Goal: Find specific page/section: Find specific page/section

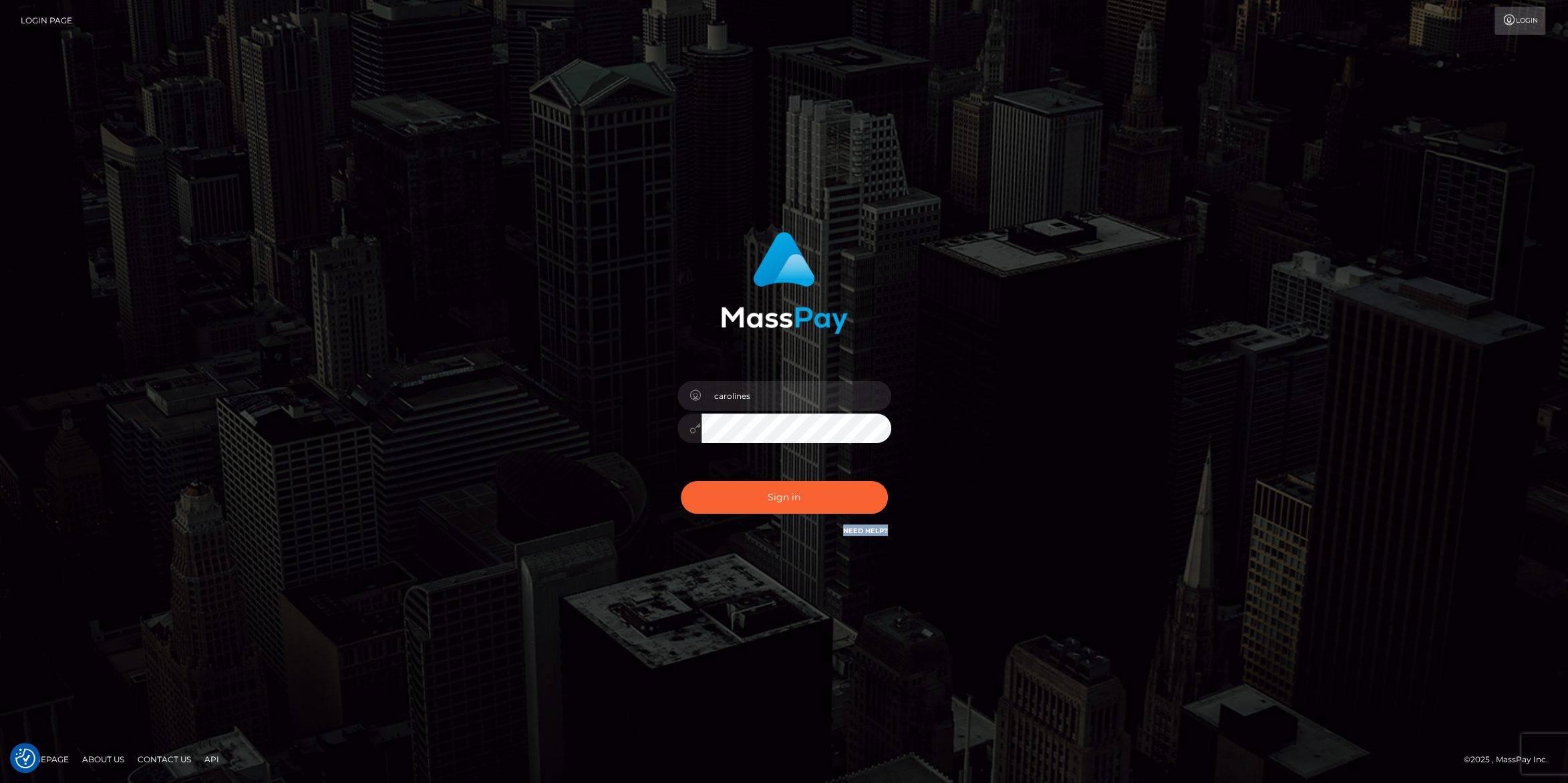
click at [799, 474] on div "carolines Sign in" at bounding box center [784, 385] width 351 height 327
drag, startPoint x: 770, startPoint y: 508, endPoint x: 1145, endPoint y: 271, distance: 443.6
click at [770, 507] on button "Sign in" at bounding box center [784, 497] width 207 height 33
click at [771, 505] on button "Sign in" at bounding box center [784, 497] width 207 height 33
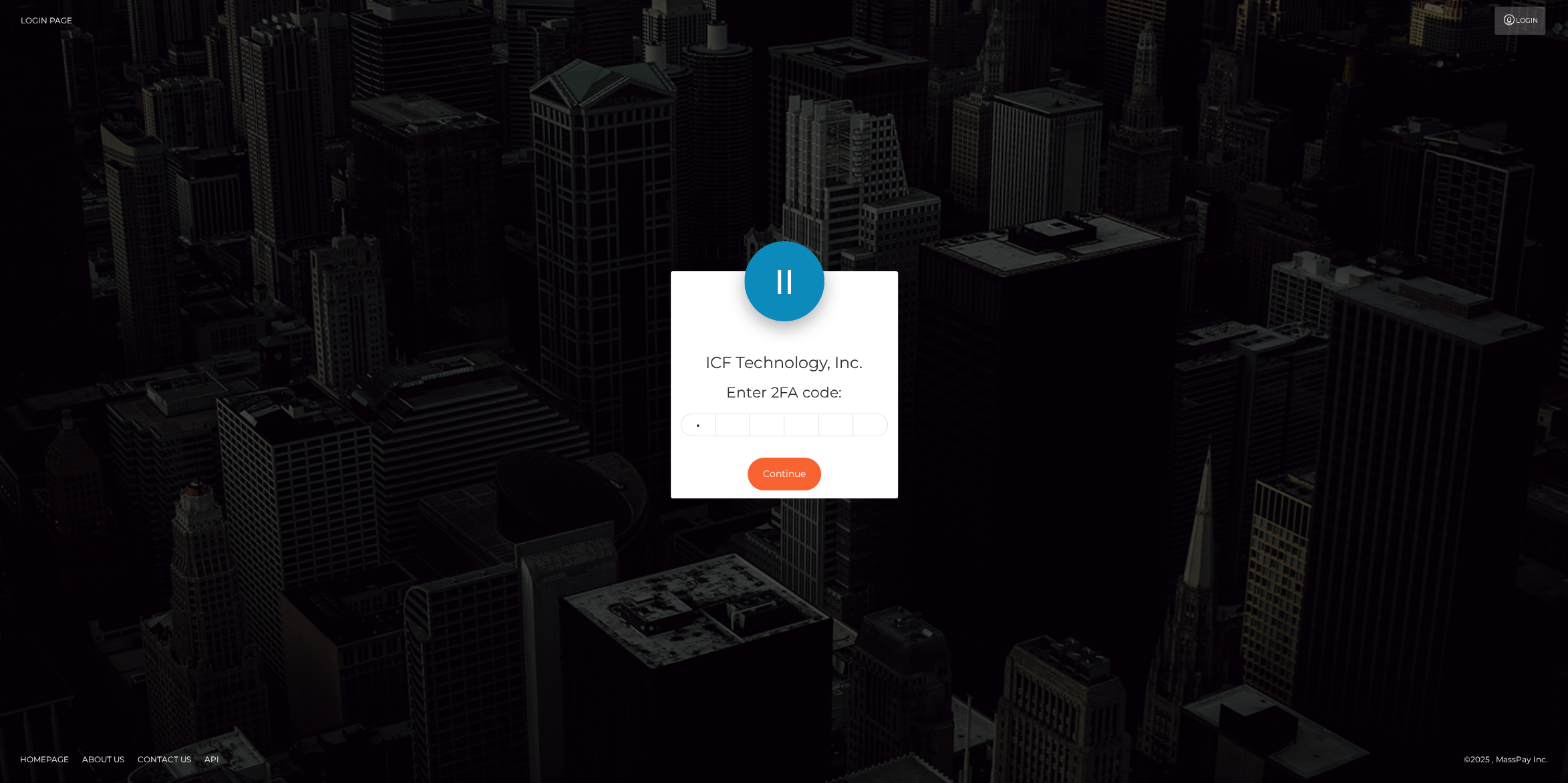
type input "7"
type input "9"
type input "3"
type input "5"
type input "8"
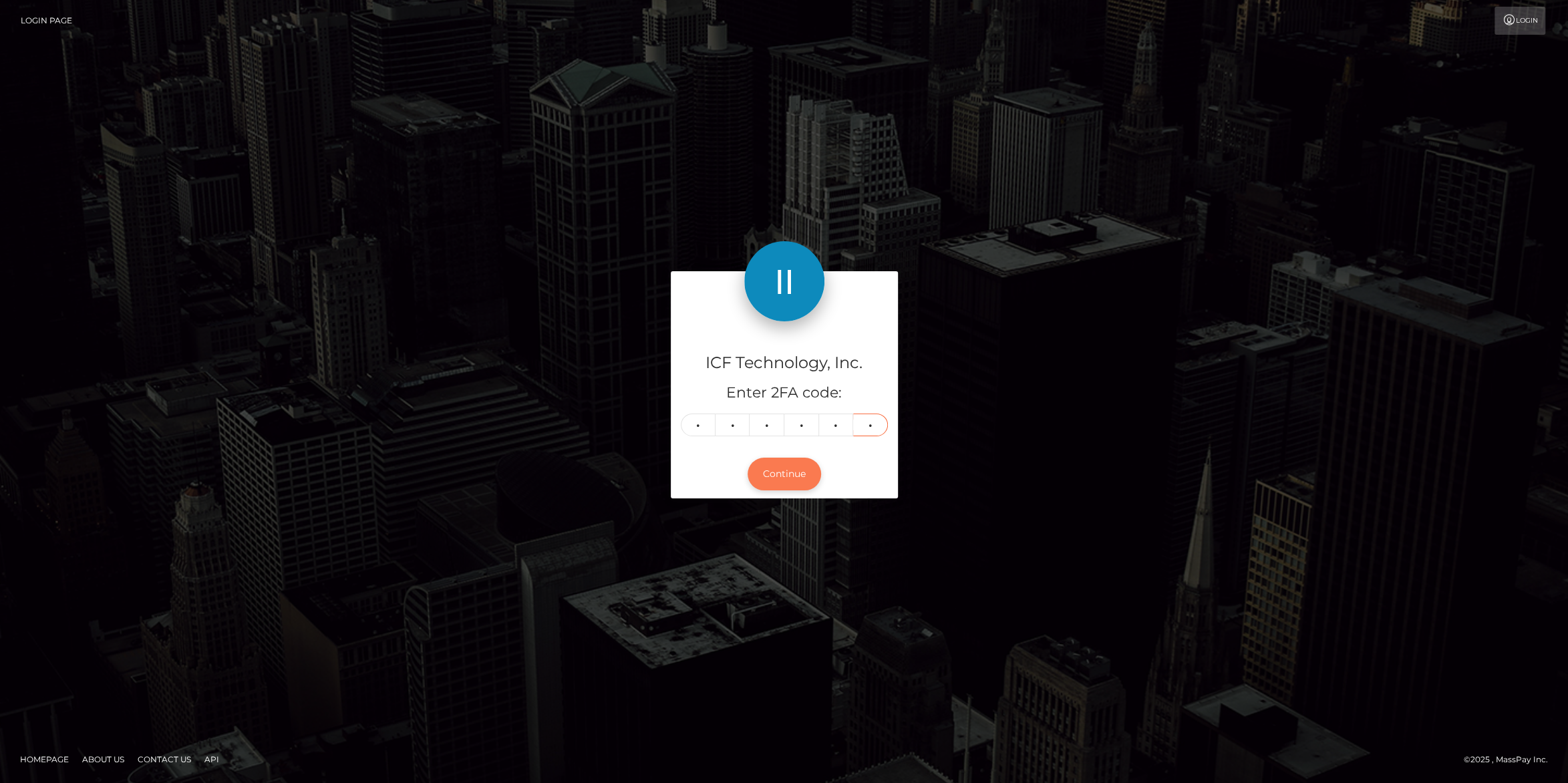
type input "1"
click at [792, 479] on button "Continue" at bounding box center [784, 474] width 74 height 33
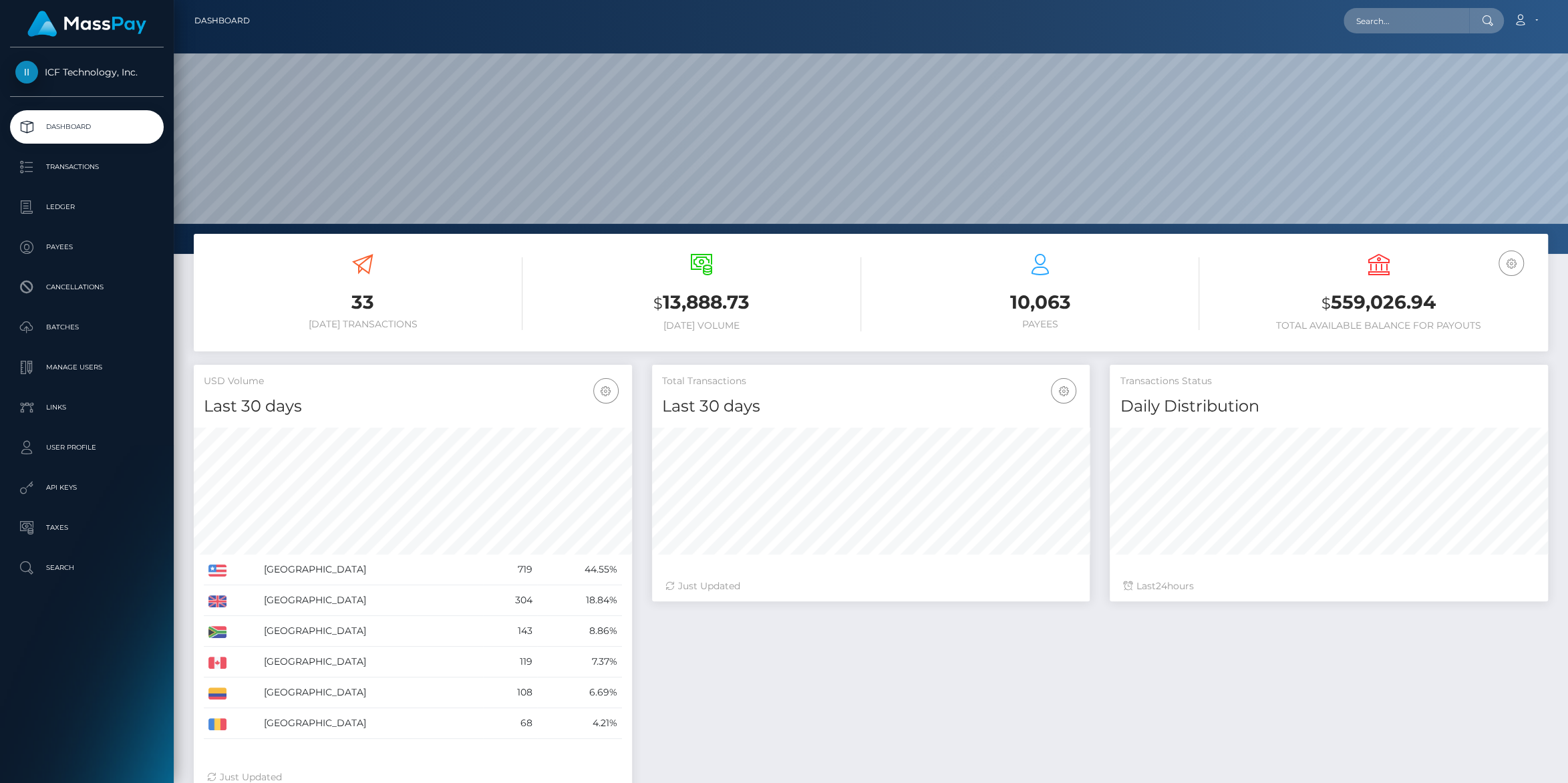
scroll to position [236, 438]
click at [51, 252] on p "Payees" at bounding box center [87, 247] width 143 height 20
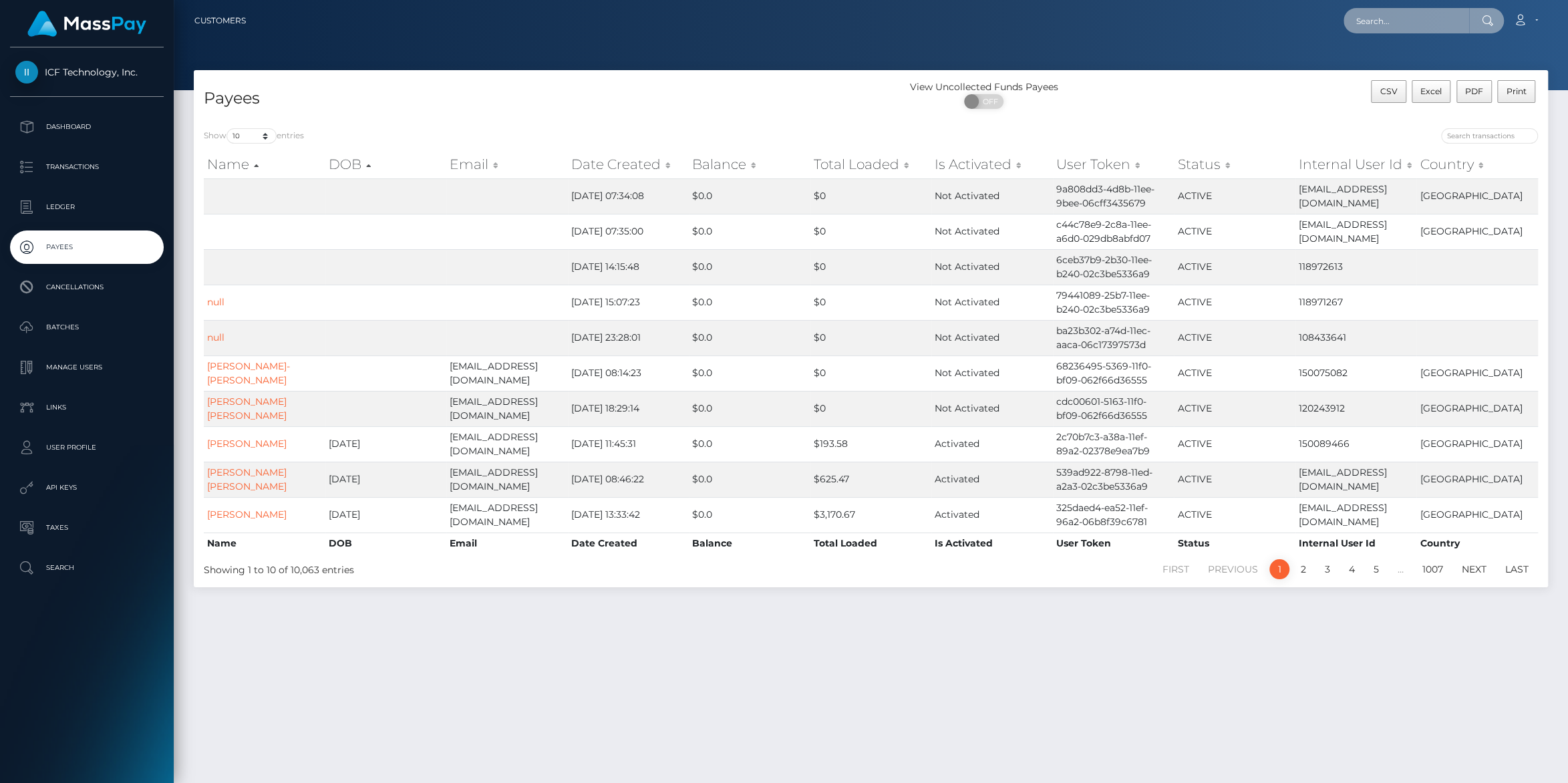
click at [1375, 22] on input "text" at bounding box center [1406, 21] width 125 height 25
paste input "- alejandragomezz520@gmail.com"
type input "- alejandragomezz520@gmail.com"
click at [1387, 71] on link "MARIA ALEJANDRA GOMEZ QUEVEDO" at bounding box center [1431, 69] width 174 height 24
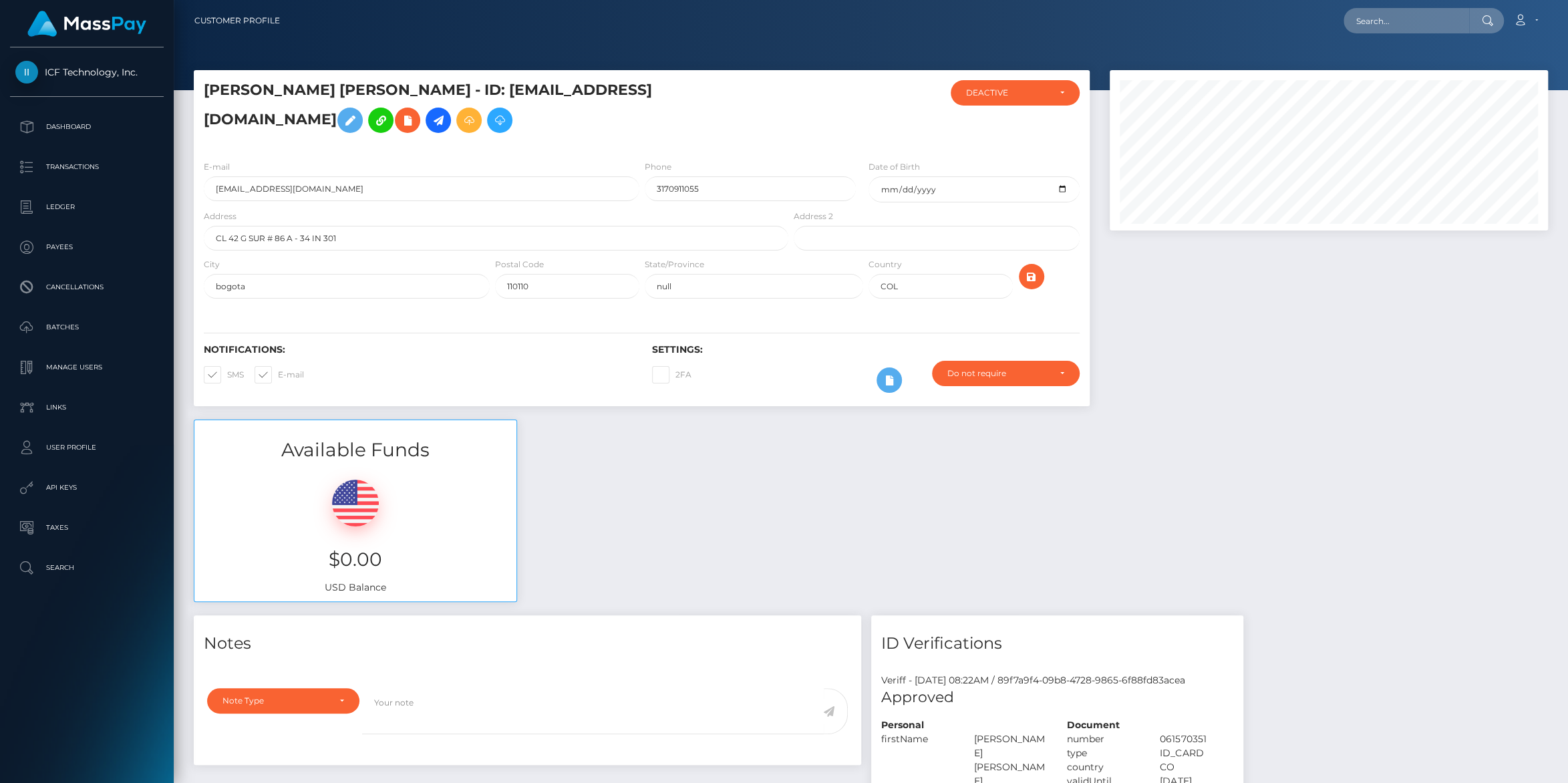
scroll to position [160, 438]
drag, startPoint x: 204, startPoint y: 118, endPoint x: 453, endPoint y: 117, distance: 249.0
click at [453, 117] on h5 "MARIA ALEJANDRA GOMEZ QUEVEDO - ID: alejandragomezz520@gmail.com" at bounding box center [493, 110] width 578 height 59
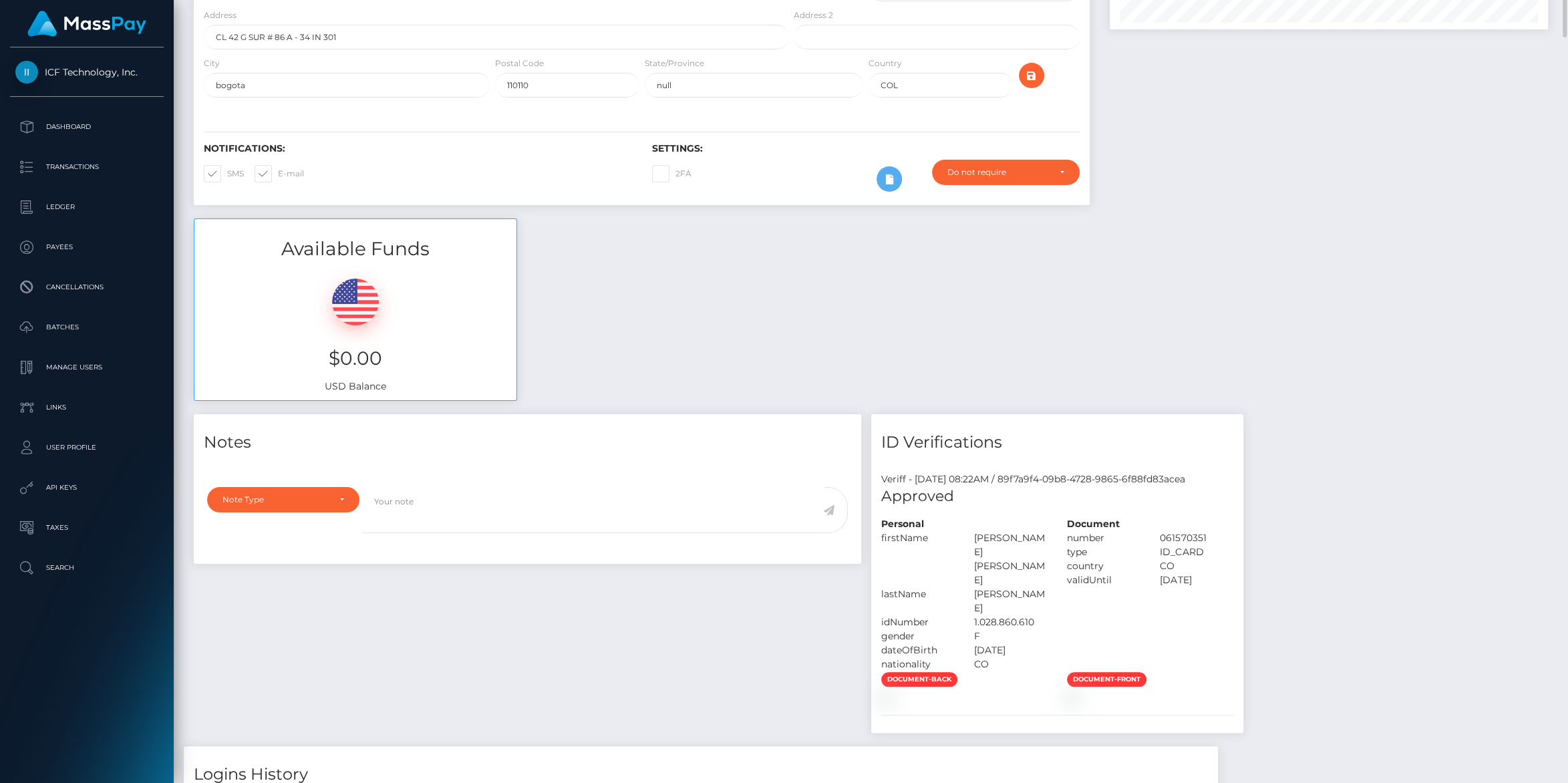
scroll to position [0, 0]
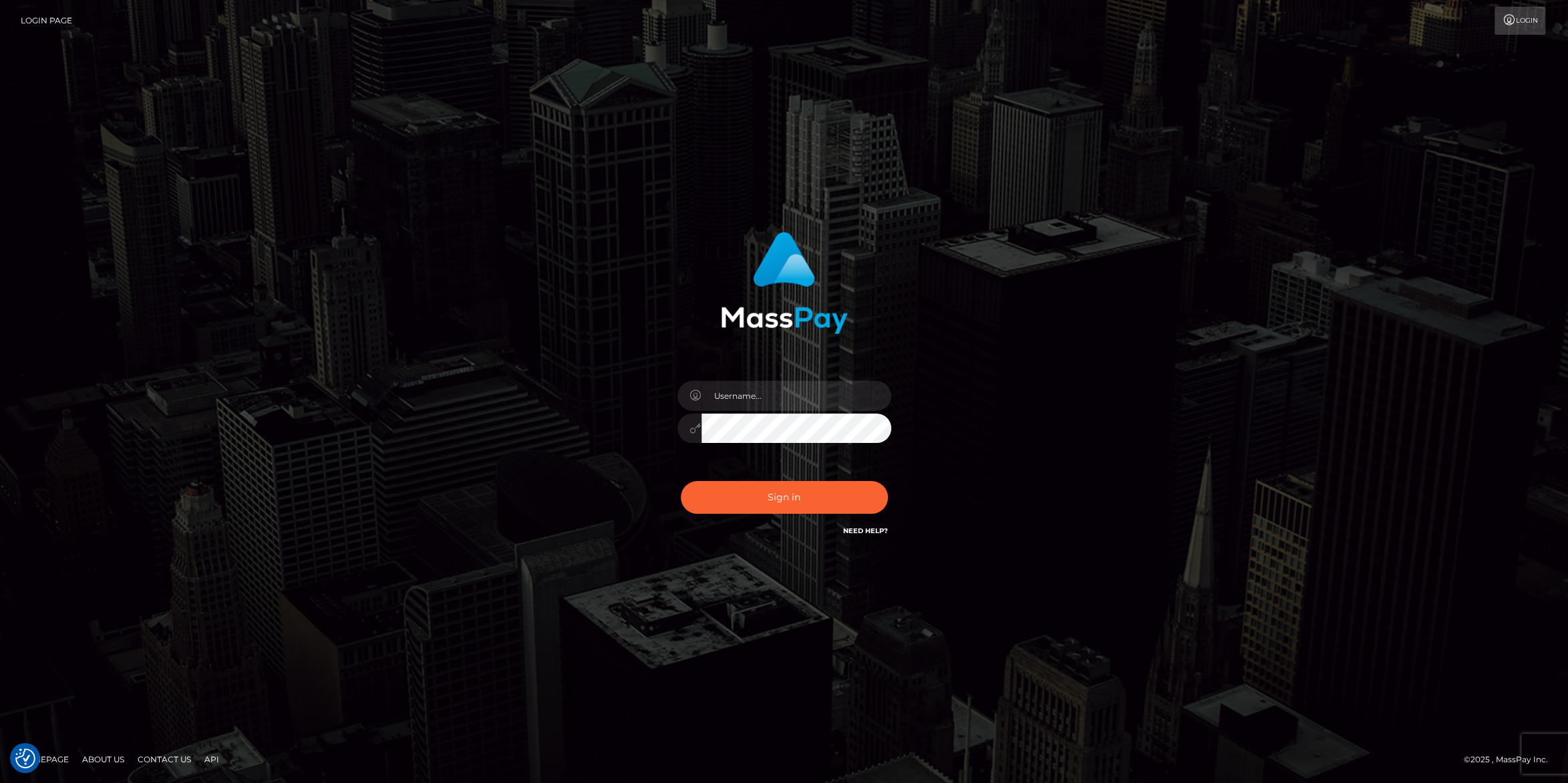
type input "carolines"
click at [783, 499] on button "Sign in" at bounding box center [784, 497] width 207 height 33
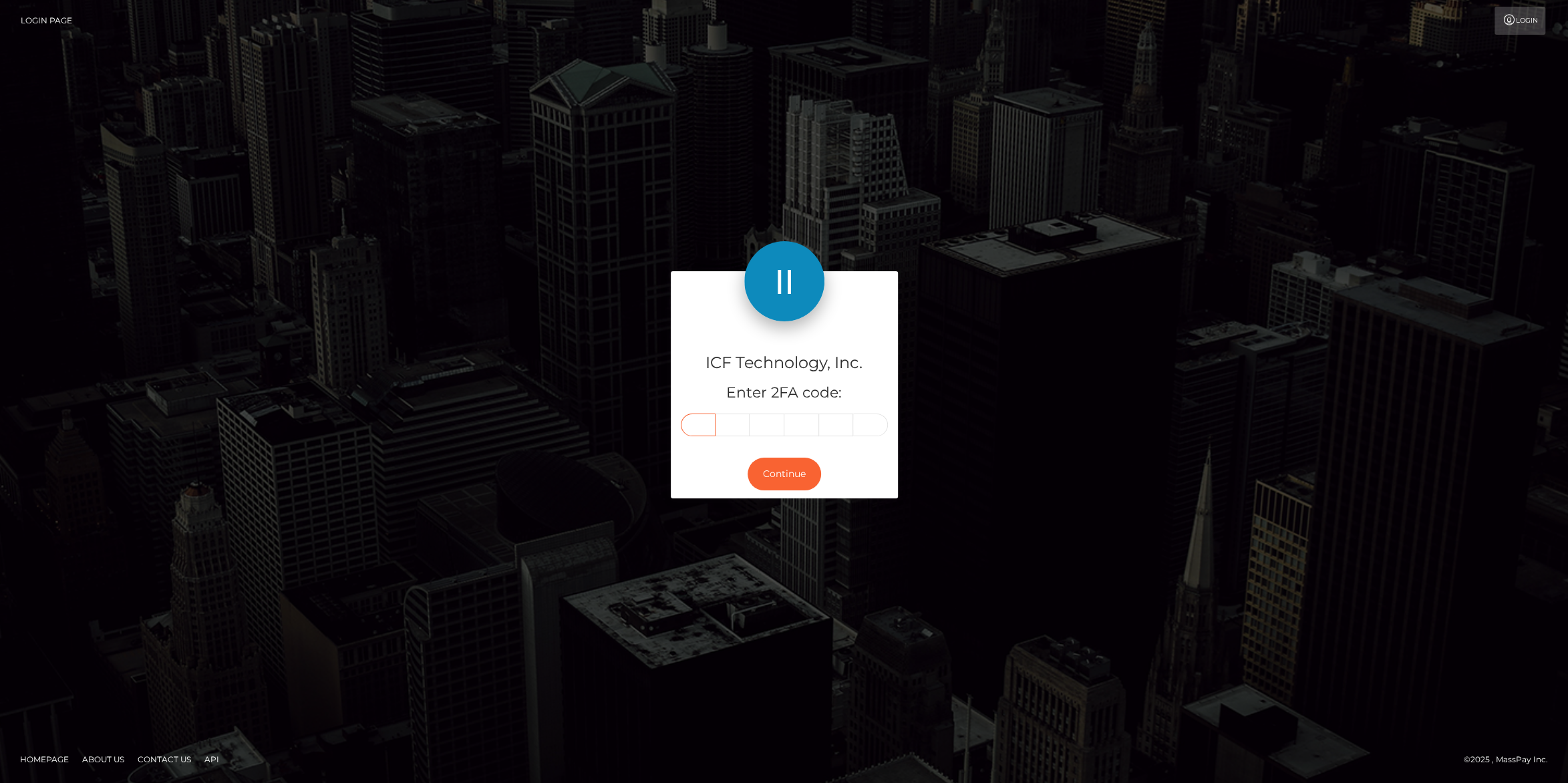
click at [697, 430] on input "text" at bounding box center [698, 425] width 35 height 23
type input "0"
type input "7"
type input "4"
type input "2"
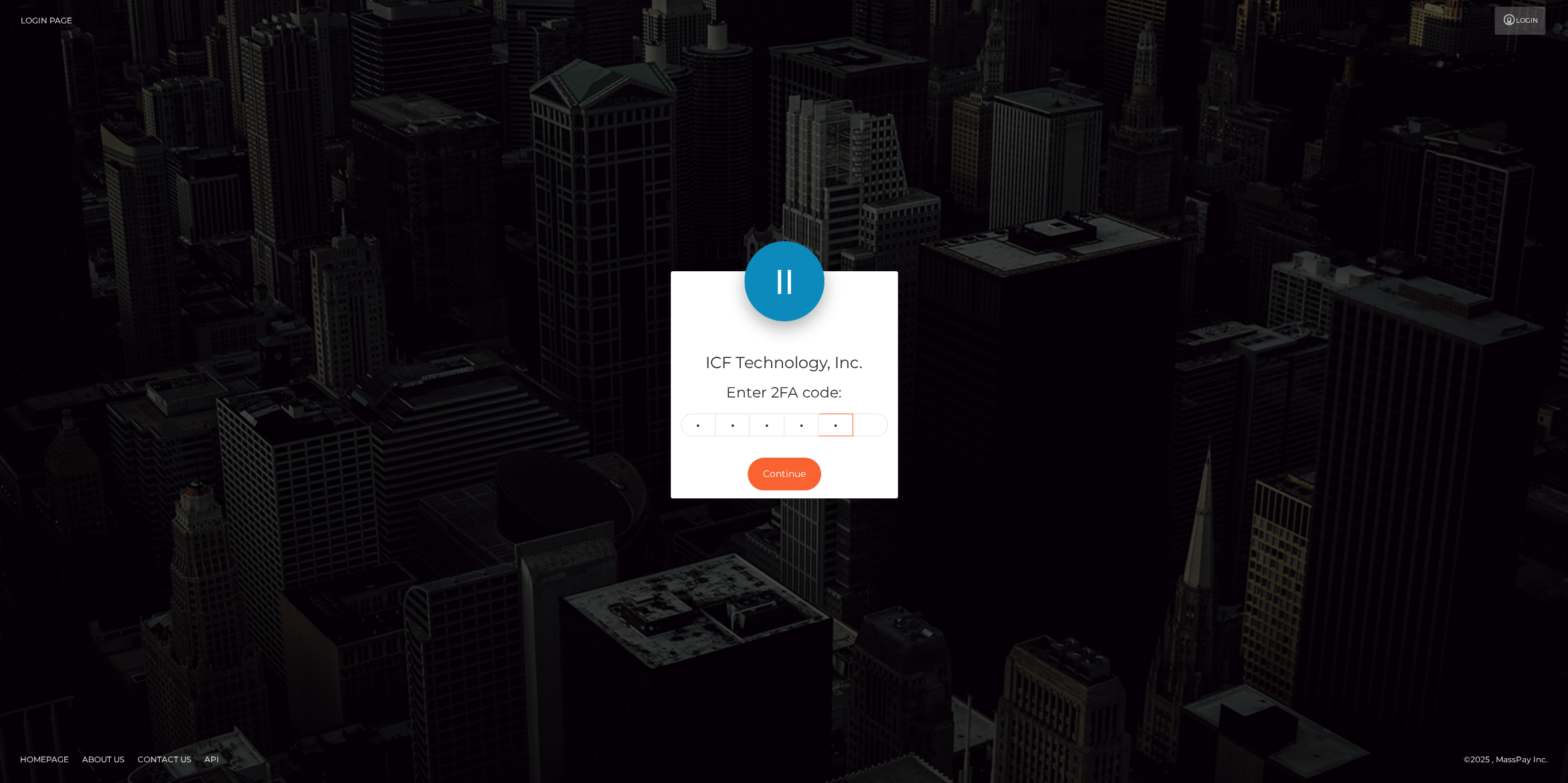
type input "9"
type input "4"
click at [785, 480] on button "Continue" at bounding box center [784, 474] width 74 height 33
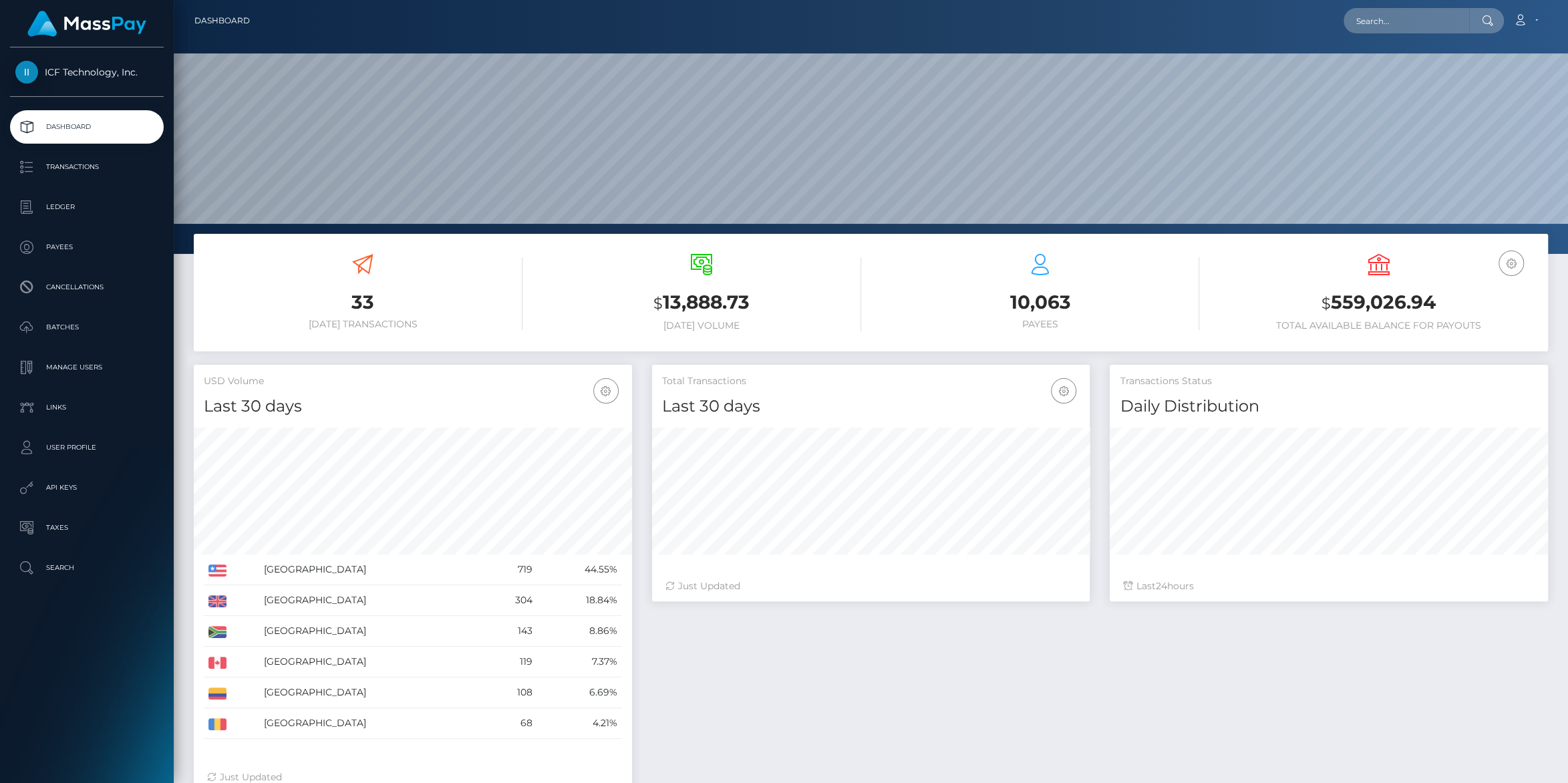
scroll to position [236, 438]
click at [58, 245] on p "Payees" at bounding box center [87, 247] width 143 height 20
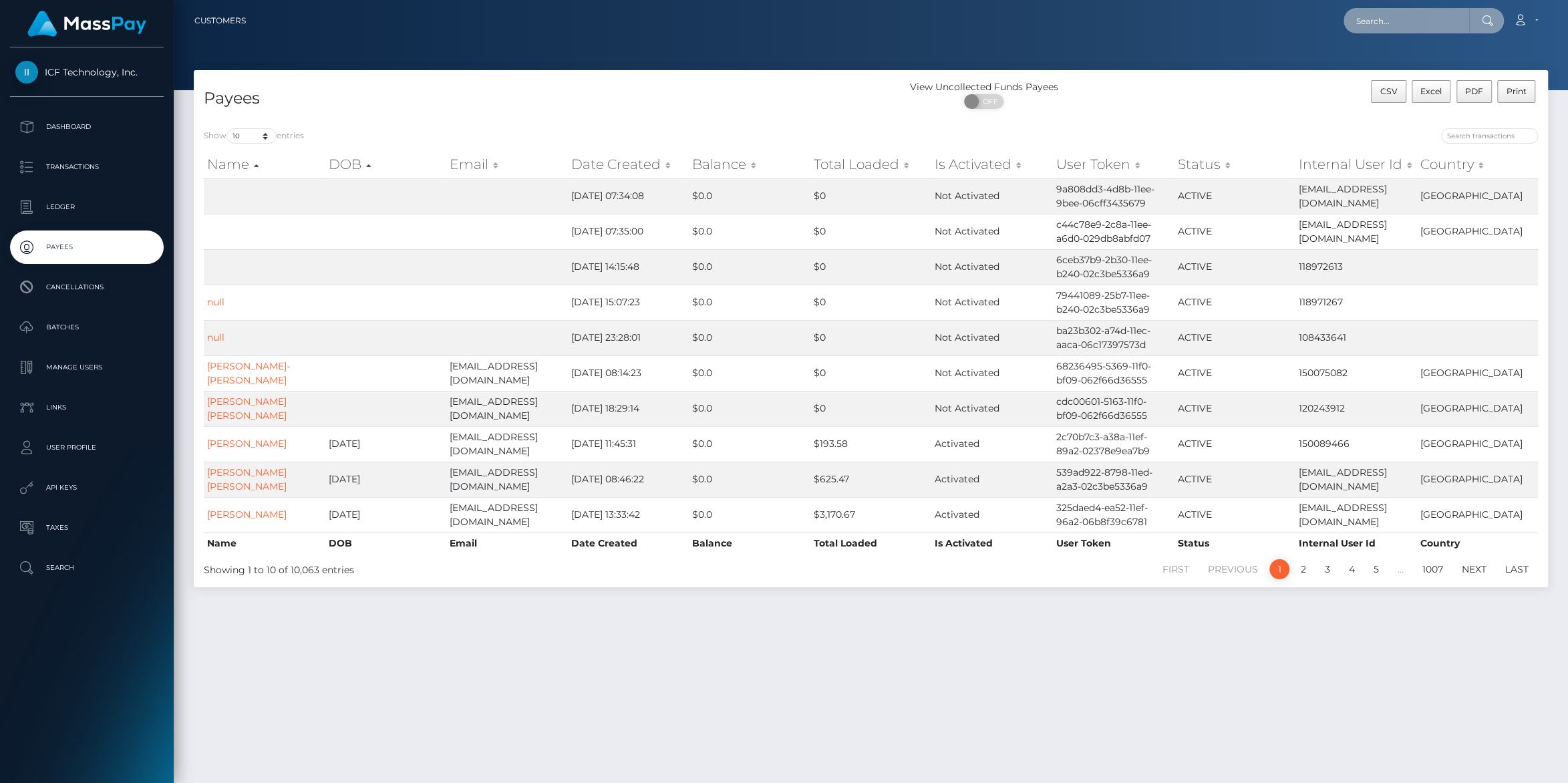
click at [1385, 27] on input "text" at bounding box center [1406, 21] width 125 height 25
paste input "[EMAIL_ADDRESS][DOMAIN_NAME]"
type input "[EMAIL_ADDRESS][DOMAIN_NAME]"
click at [1376, 64] on link "MARIA ALEJANDRA GOMEZ QUEVEDO" at bounding box center [1431, 69] width 174 height 24
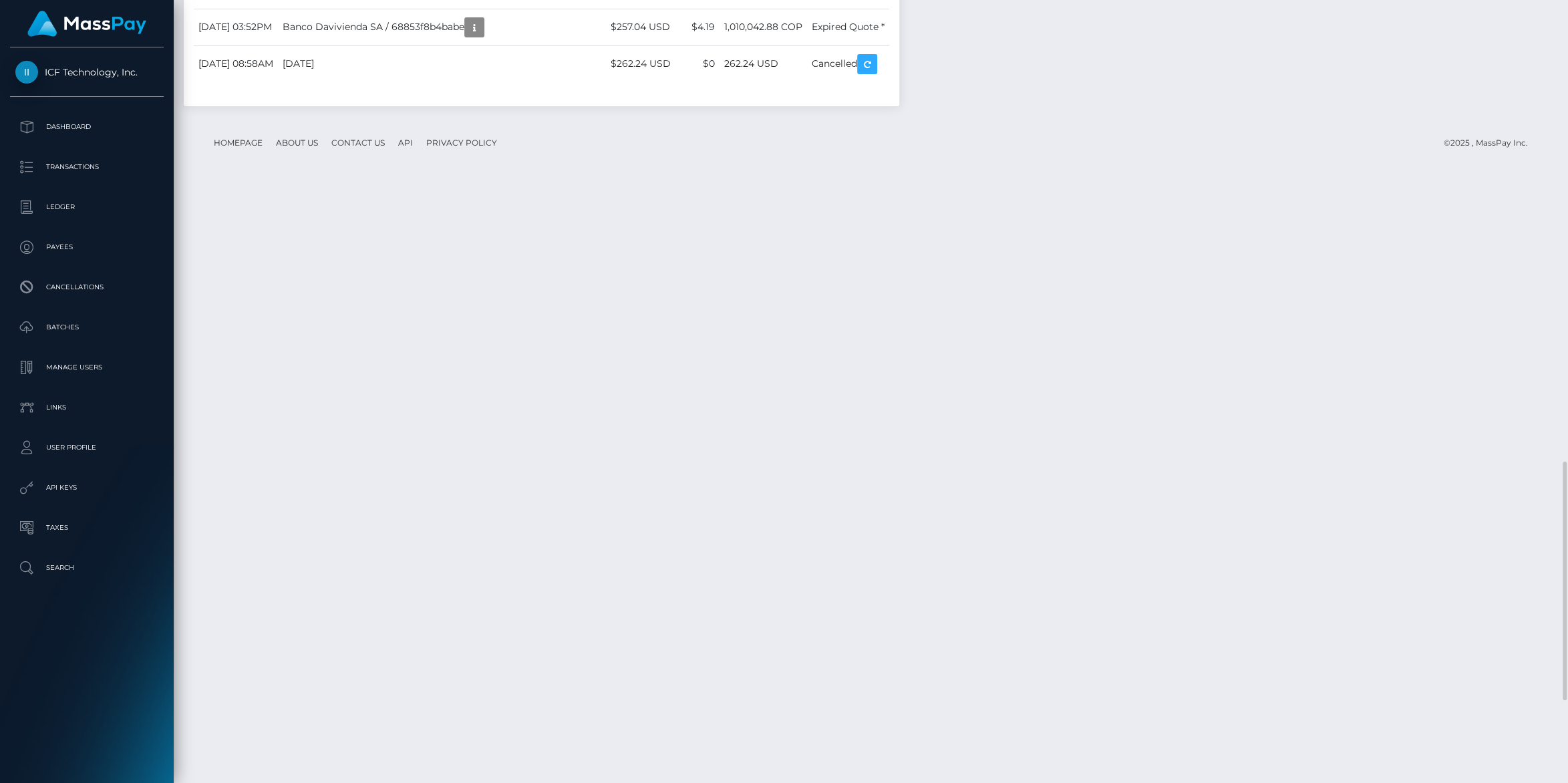
scroll to position [1791, 0]
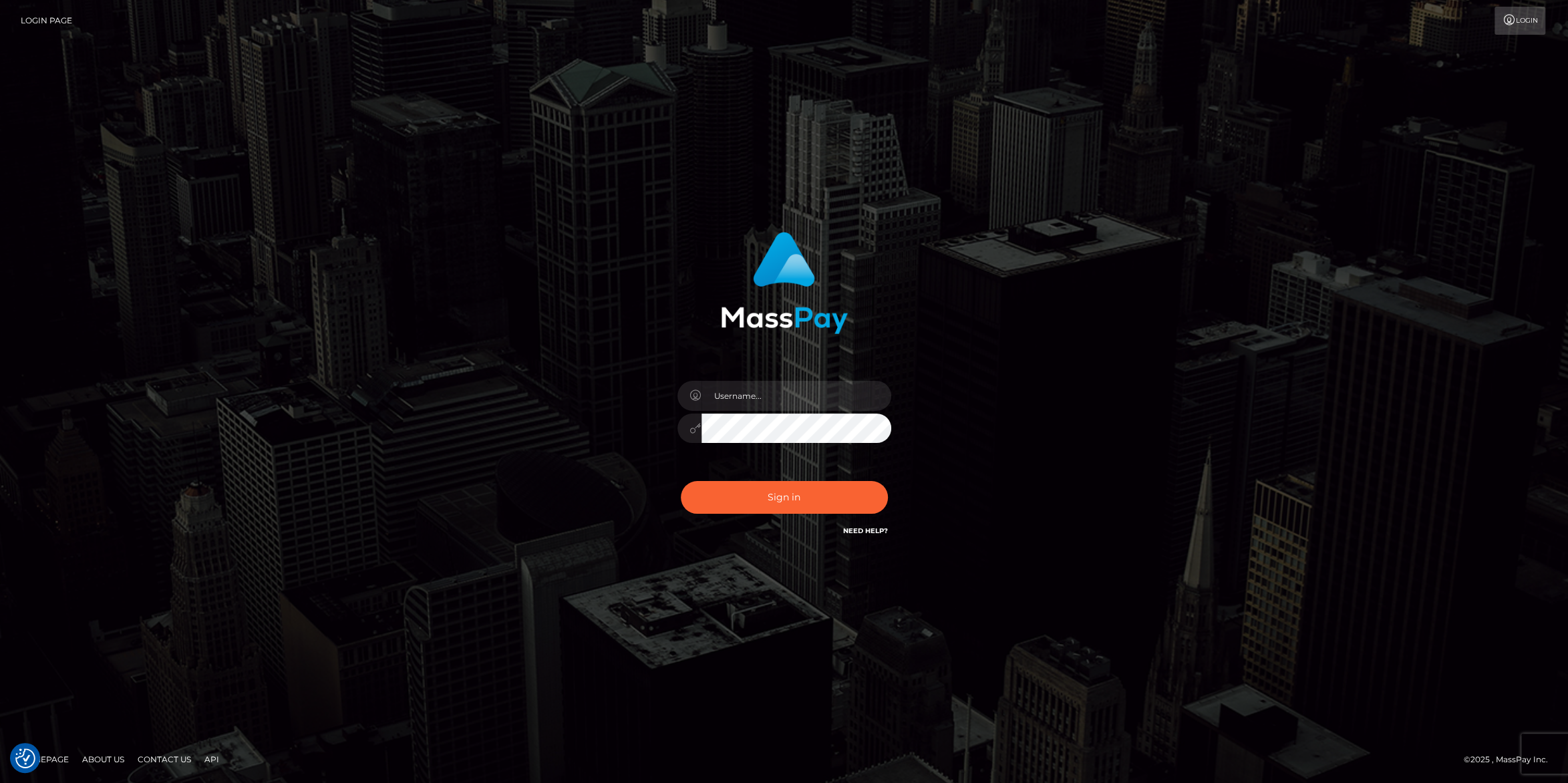
type input "carolines"
